Goal: Browse casually

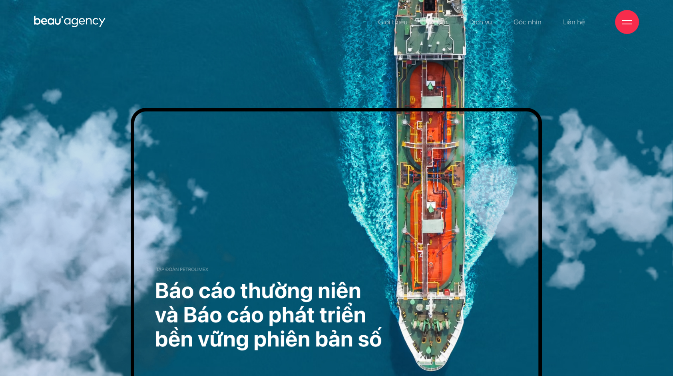
click at [414, 313] on img at bounding box center [337, 259] width 412 height 303
click at [342, 311] on img at bounding box center [337, 259] width 412 height 303
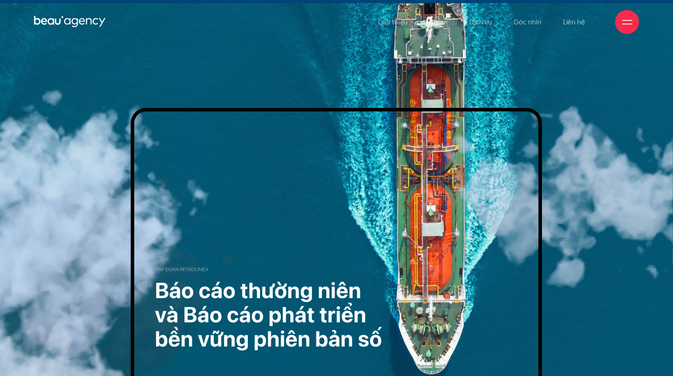
scroll to position [80, 0]
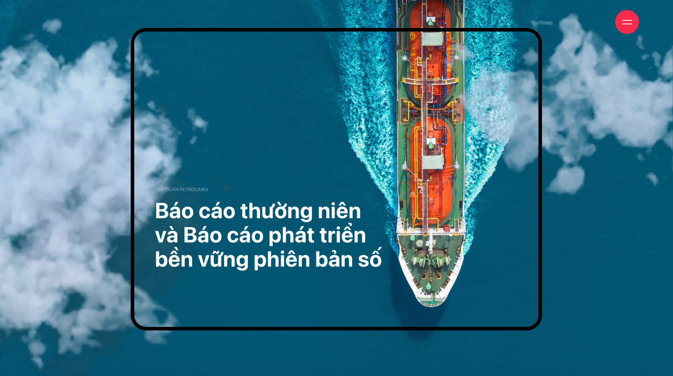
click at [175, 230] on img at bounding box center [337, 179] width 412 height 303
click at [425, 121] on img at bounding box center [337, 179] width 412 height 303
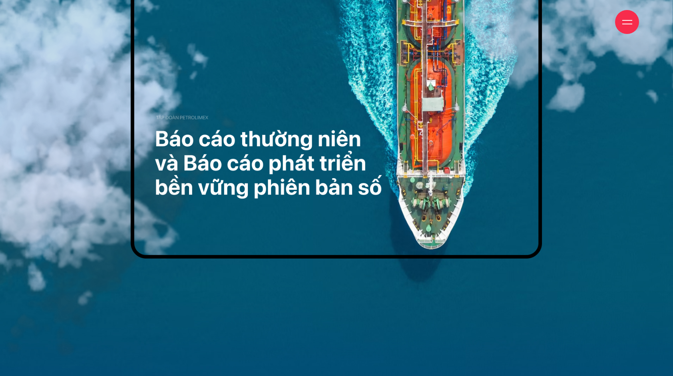
scroll to position [160, 0]
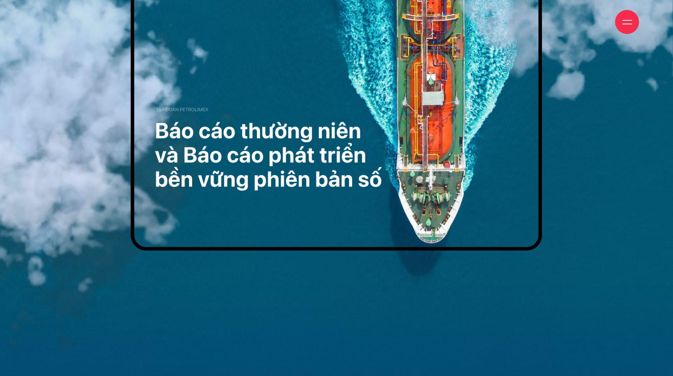
click at [219, 210] on img at bounding box center [337, 99] width 412 height 303
click at [219, 180] on img at bounding box center [337, 99] width 412 height 303
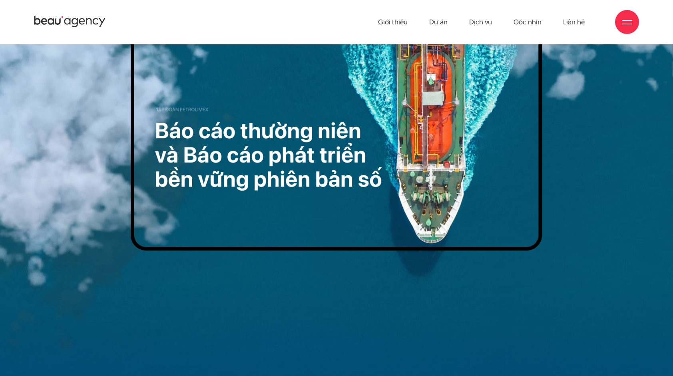
click at [274, 184] on img at bounding box center [337, 99] width 412 height 303
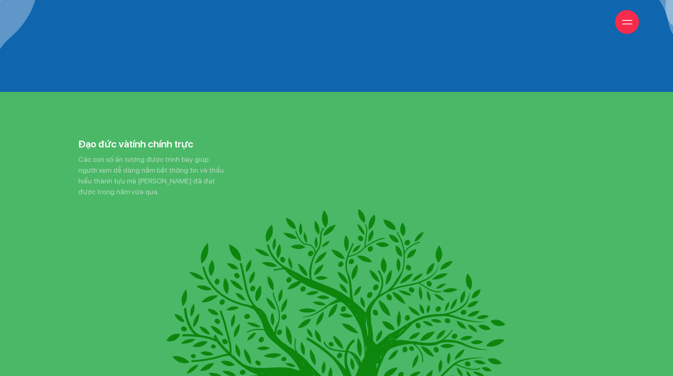
scroll to position [8798, 0]
